Goal: Find specific page/section: Find specific page/section

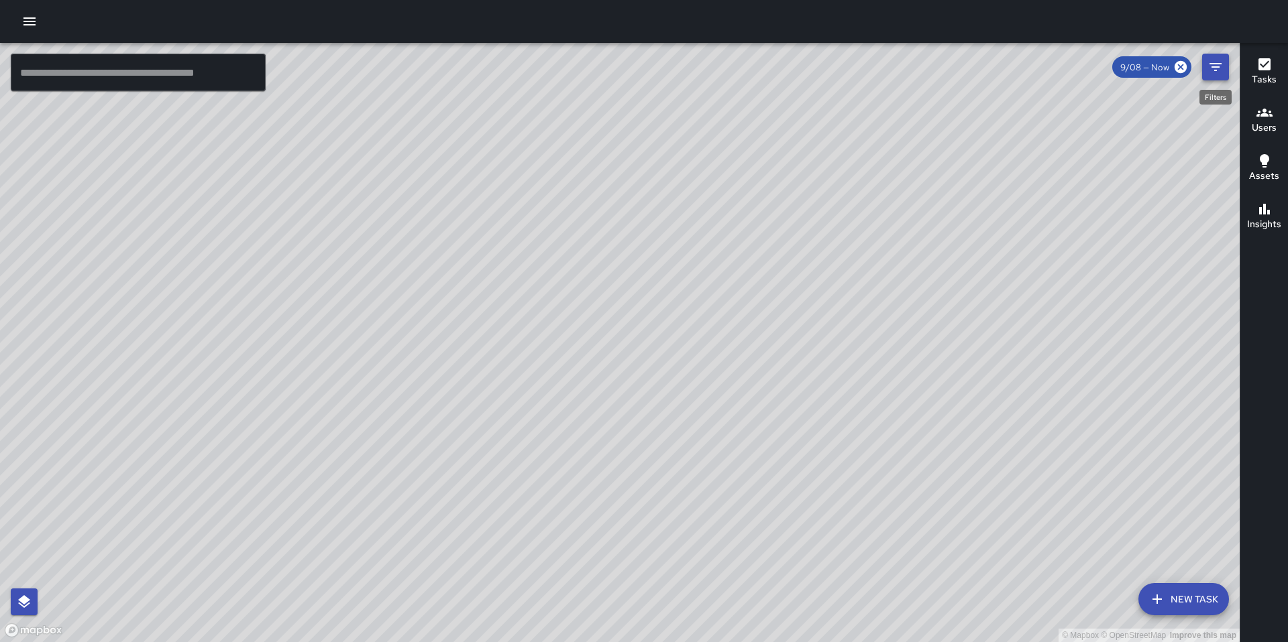
click at [1216, 68] on icon "Filters" at bounding box center [1215, 67] width 16 height 16
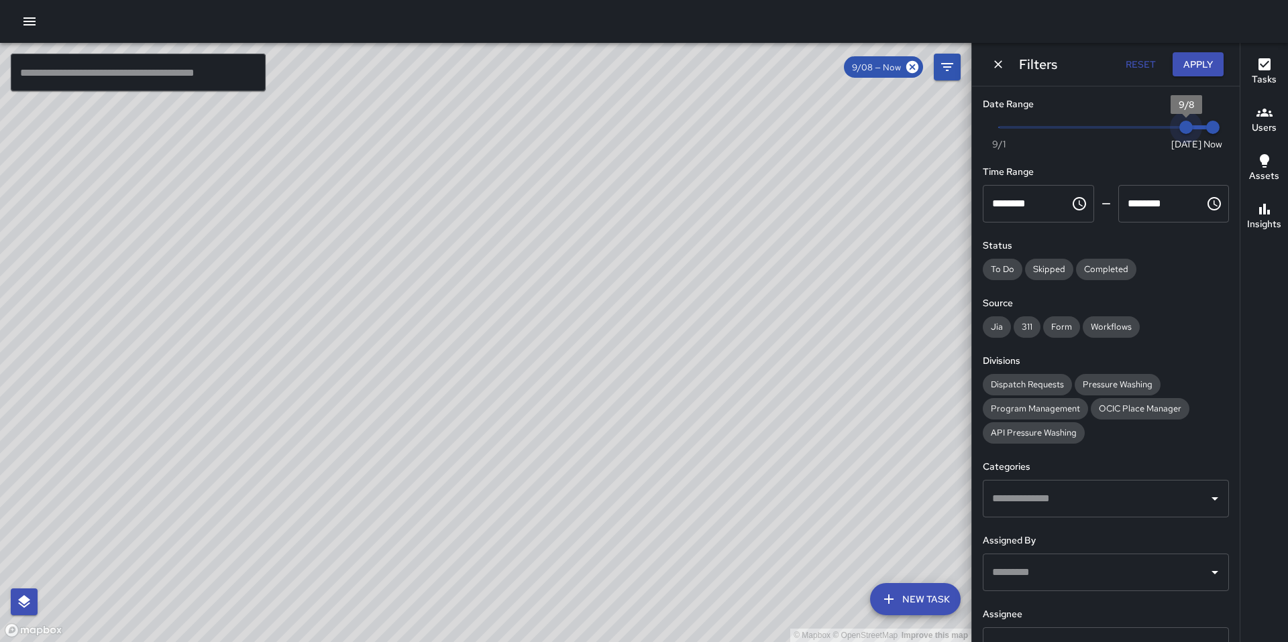
type input "*"
drag, startPoint x: 1174, startPoint y: 133, endPoint x: 1158, endPoint y: 137, distance: 16.8
click at [1158, 134] on span "9/7" at bounding box center [1158, 127] width 13 height 13
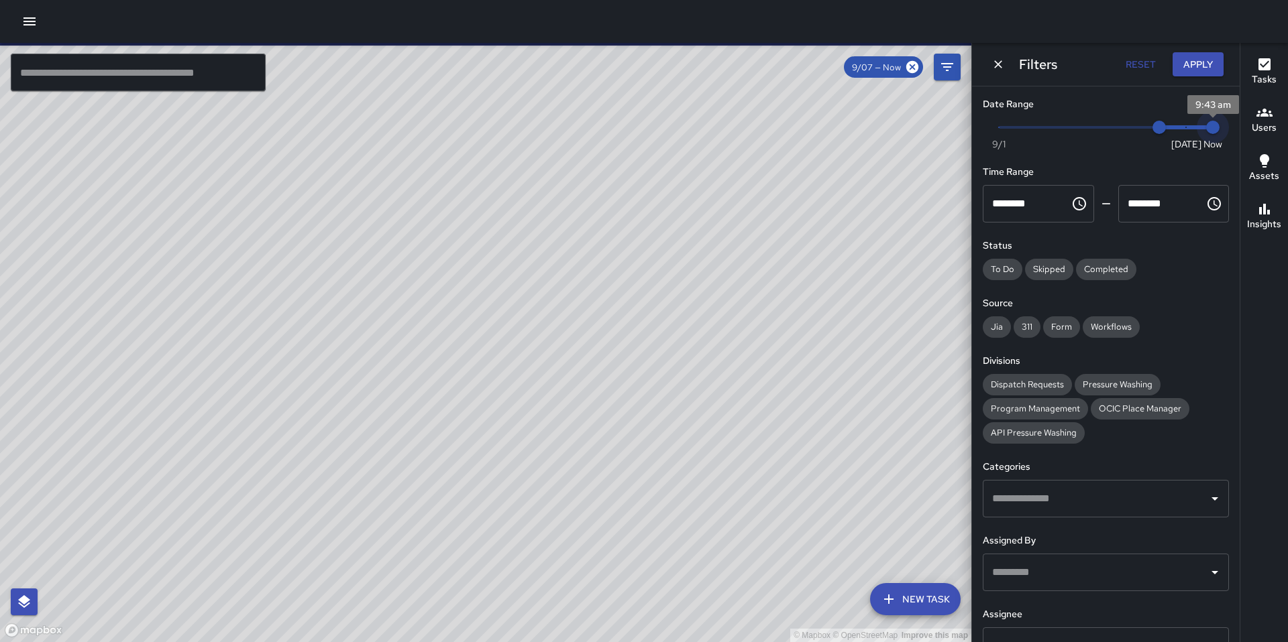
type input "*"
drag, startPoint x: 1198, startPoint y: 124, endPoint x: 1175, endPoint y: 126, distance: 22.9
click at [1179, 126] on span "9/8" at bounding box center [1185, 127] width 13 height 13
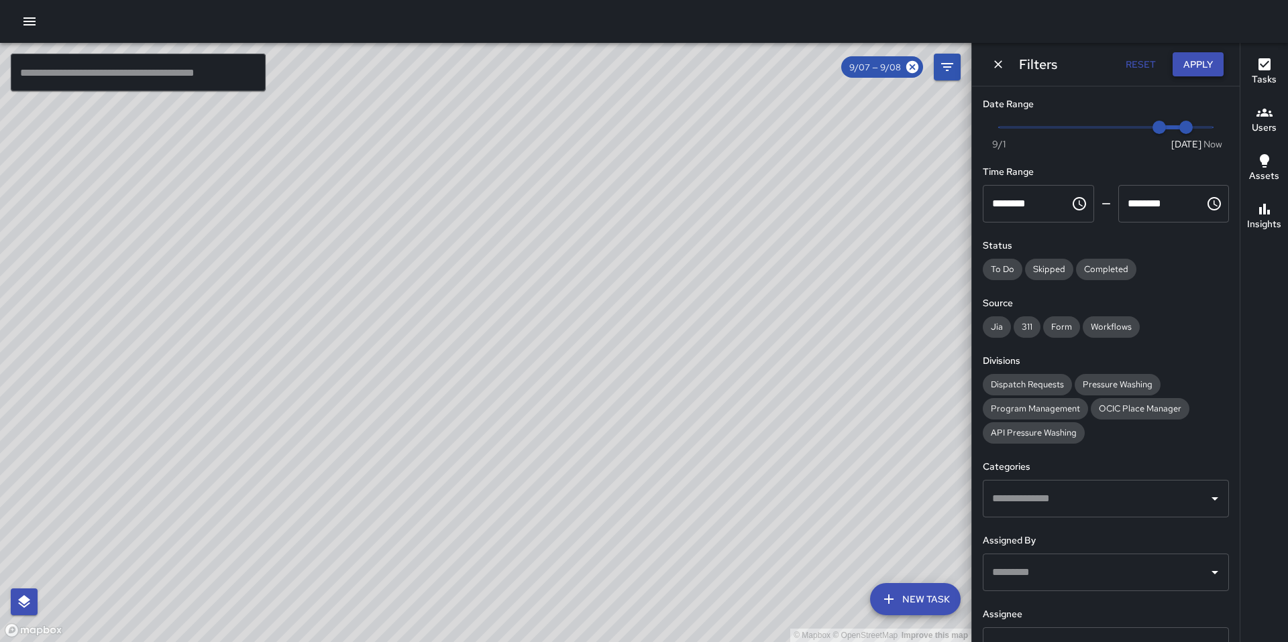
click at [1217, 66] on button "Apply" at bounding box center [1197, 64] width 51 height 25
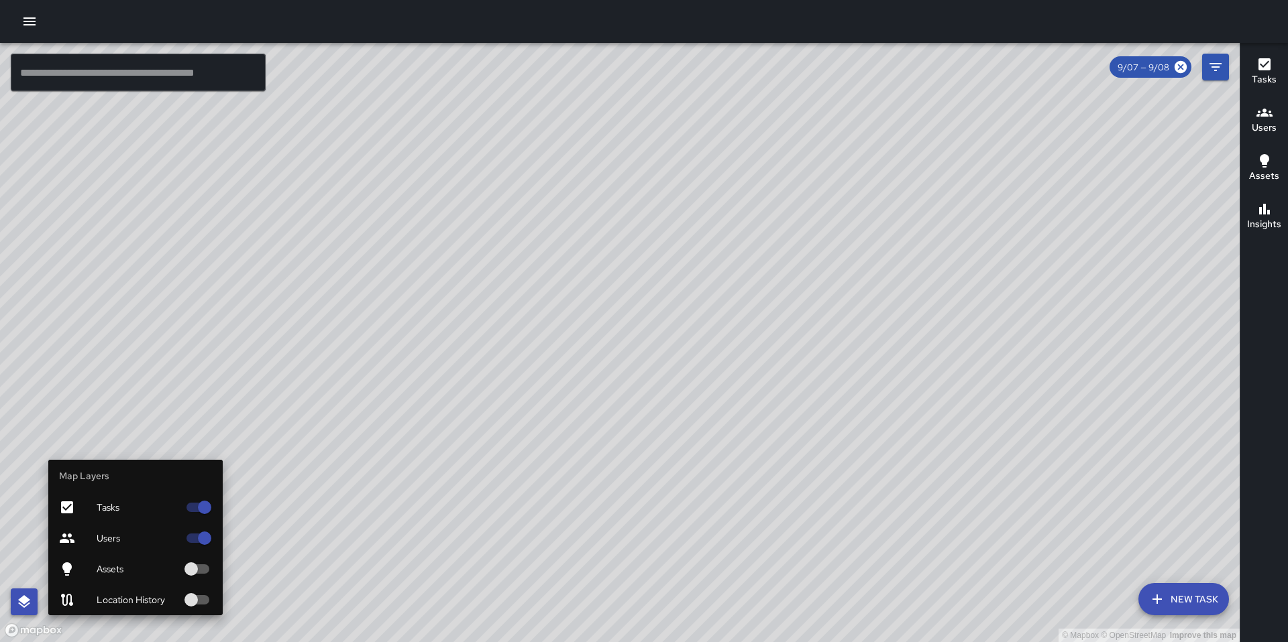
click at [28, 596] on icon "button" at bounding box center [24, 602] width 16 height 16
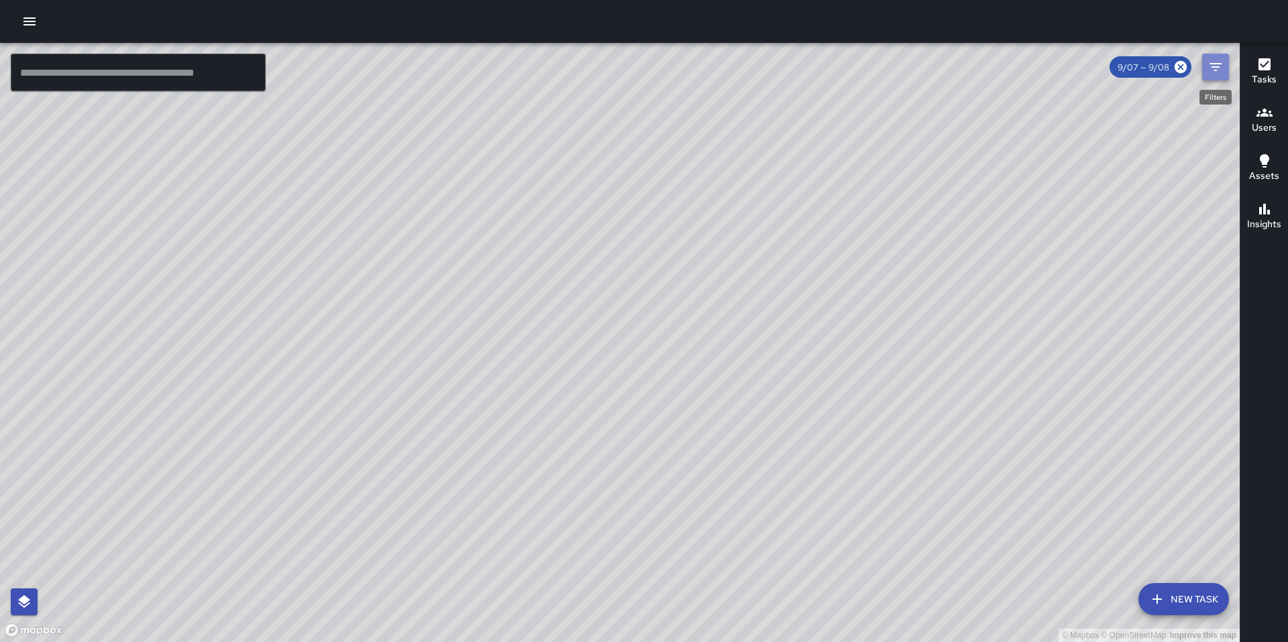
click at [1202, 68] on button "Filters" at bounding box center [1215, 67] width 27 height 27
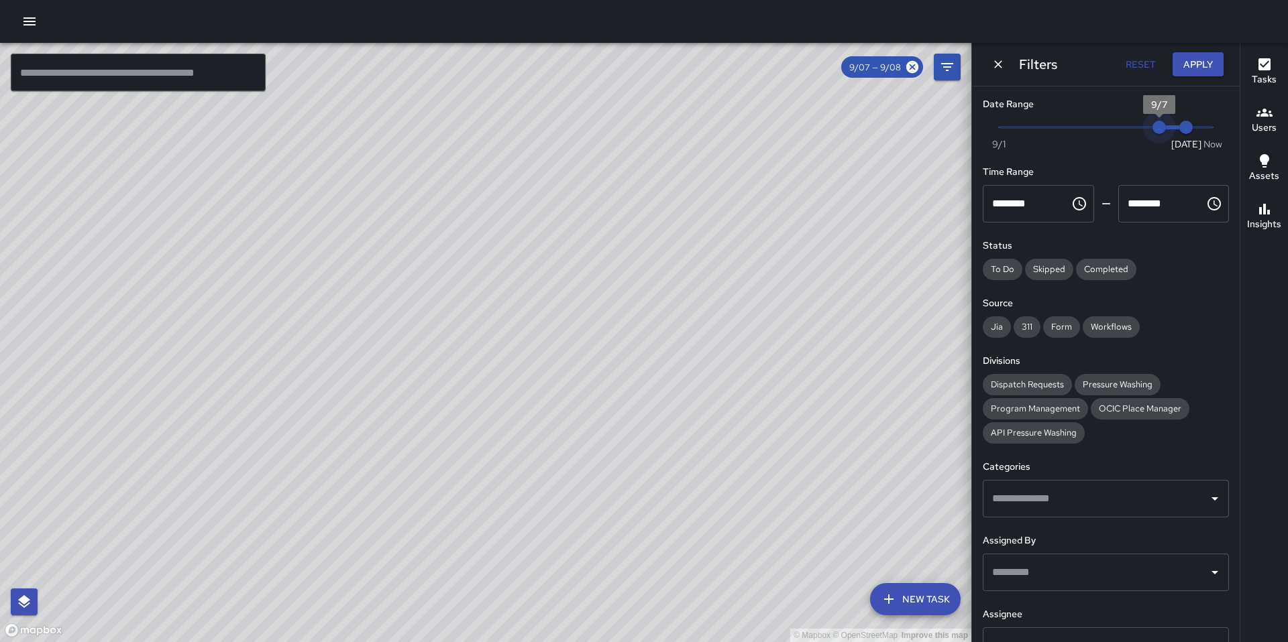
type input "*"
drag, startPoint x: 1155, startPoint y: 129, endPoint x: 1133, endPoint y: 131, distance: 22.2
click at [1133, 131] on span "9/6" at bounding box center [1131, 127] width 13 height 13
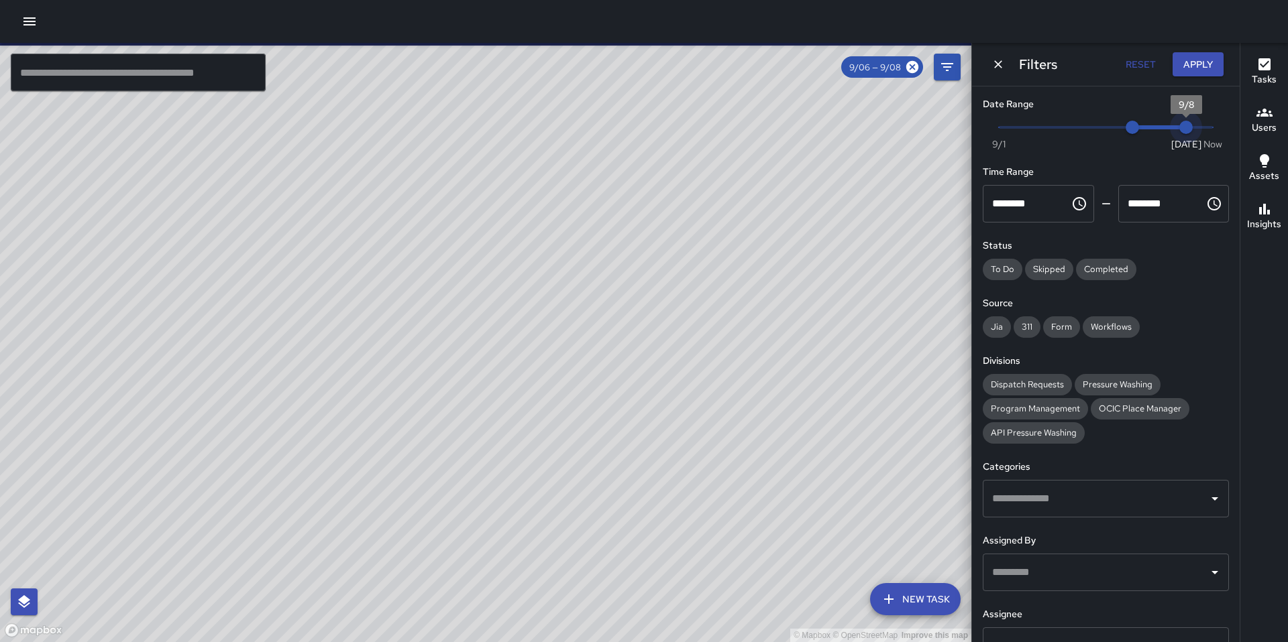
type input "*"
drag, startPoint x: 1176, startPoint y: 126, endPoint x: 1129, endPoint y: 129, distance: 47.1
click at [1129, 129] on span "Now [DATE] 9/6 9/7" at bounding box center [1106, 127] width 214 height 20
click at [1211, 68] on button "Apply" at bounding box center [1197, 64] width 51 height 25
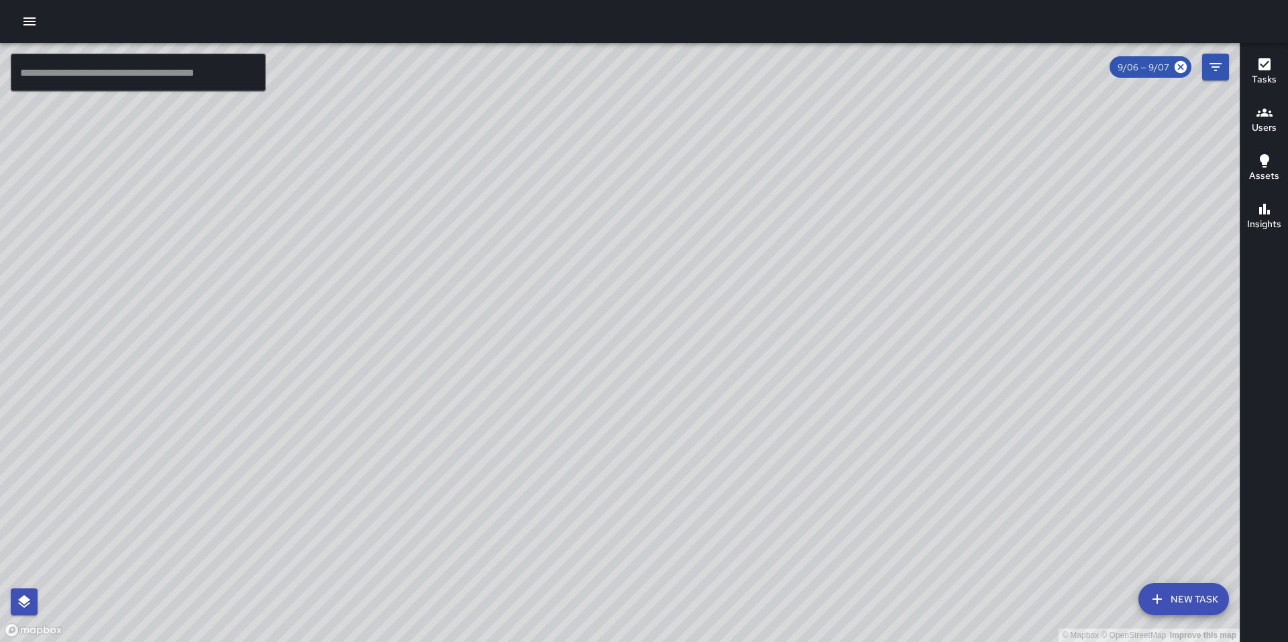
click at [1188, 70] on div "9/06 — 9/07" at bounding box center [1150, 66] width 82 height 21
click at [1184, 70] on icon at bounding box center [1180, 67] width 12 height 12
